Goal: Information Seeking & Learning: Check status

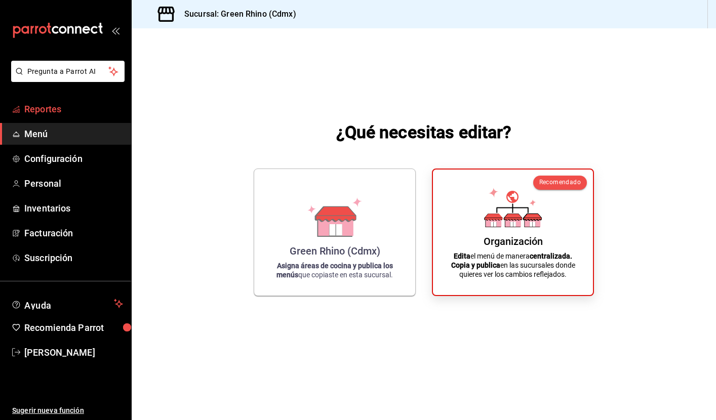
click at [53, 110] on span "Reportes" at bounding box center [73, 109] width 99 height 14
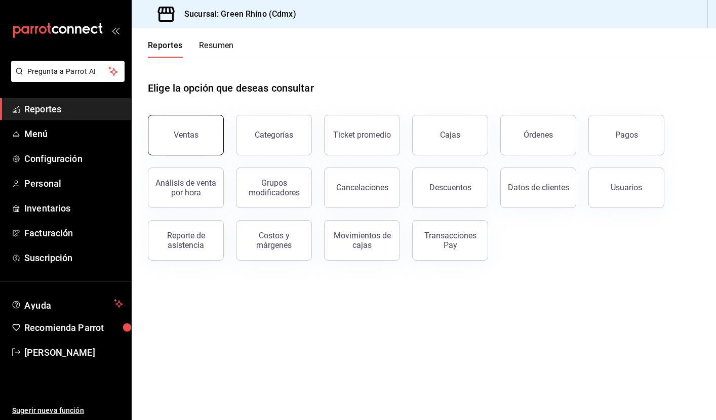
click at [206, 135] on button "Ventas" at bounding box center [186, 135] width 76 height 40
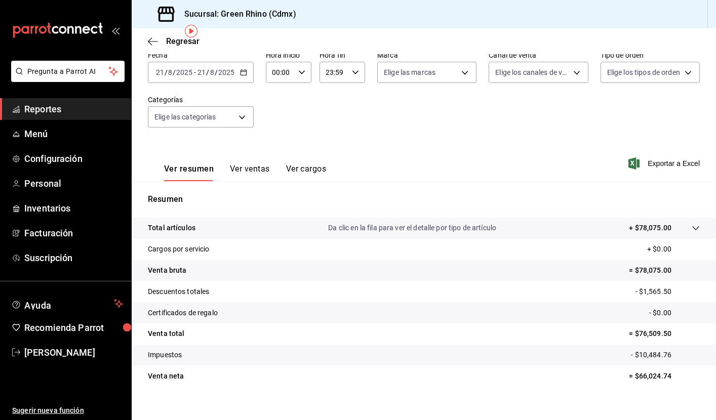
scroll to position [56, 0]
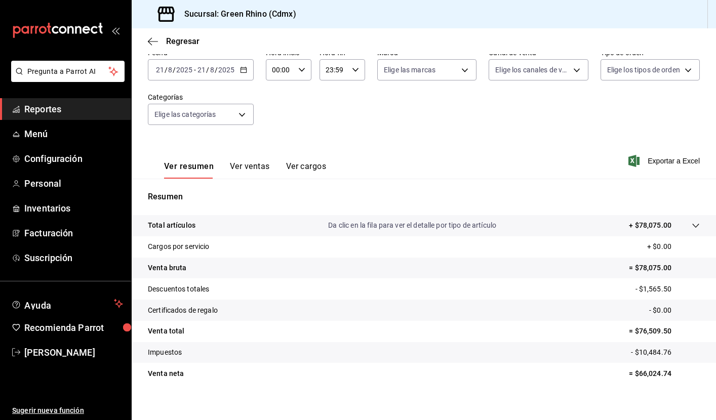
click at [44, 103] on span "Reportes" at bounding box center [73, 109] width 99 height 14
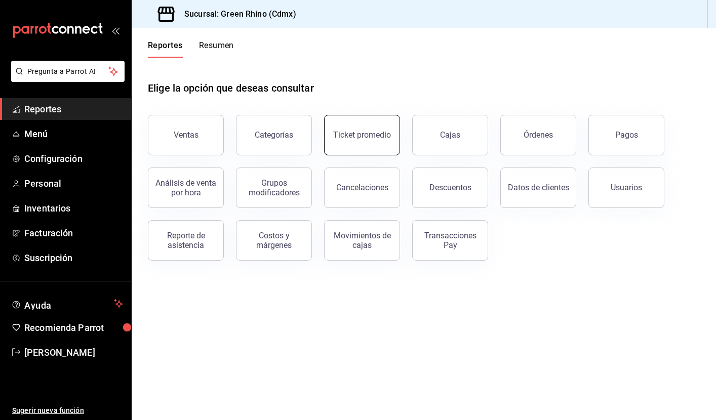
click at [374, 144] on button "Ticket promedio" at bounding box center [362, 135] width 76 height 40
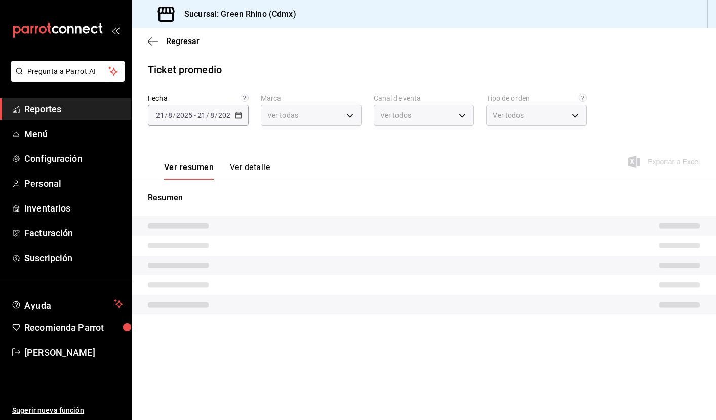
type input "a132321f-e3f1-4ec9-8484-95b8f08d7905"
type input "PARROT,UBER_EATS,RAPPI,DIDI_FOOD,ONLINE"
type input "df7830c6-face-46e1-b510-7f4f10b4edf0,584f2879-f552-4f63-b3c1-6ffba0e01996,7346f…"
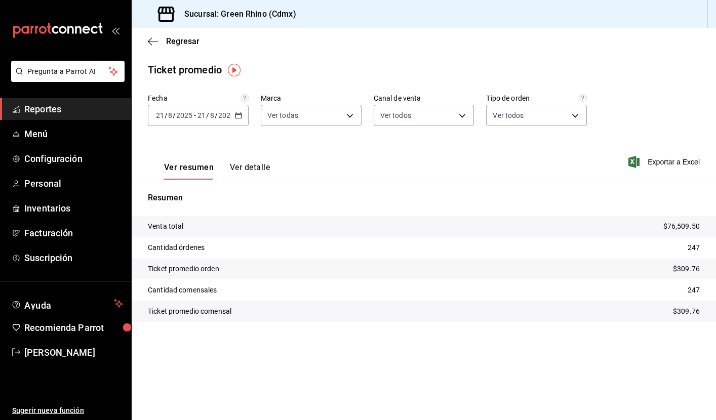
click at [56, 111] on span "Reportes" at bounding box center [73, 109] width 99 height 14
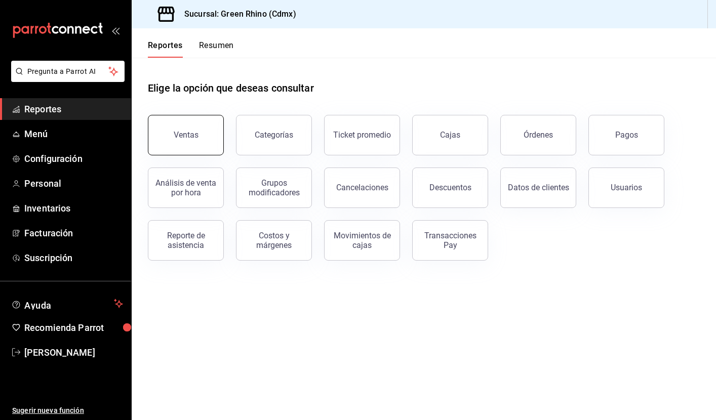
click at [196, 127] on button "Ventas" at bounding box center [186, 135] width 76 height 40
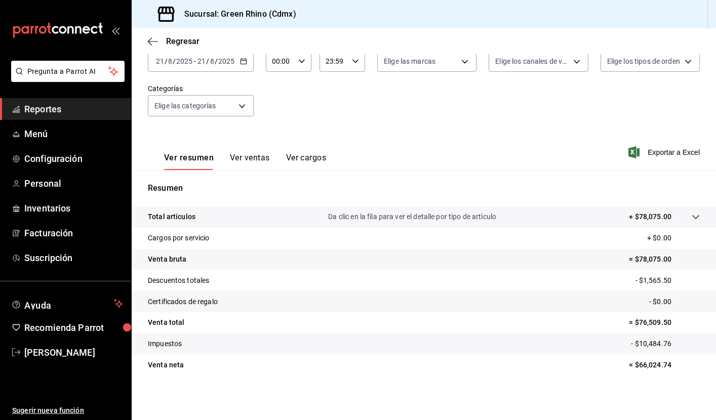
scroll to position [65, 0]
